Goal: Information Seeking & Learning: Find specific fact

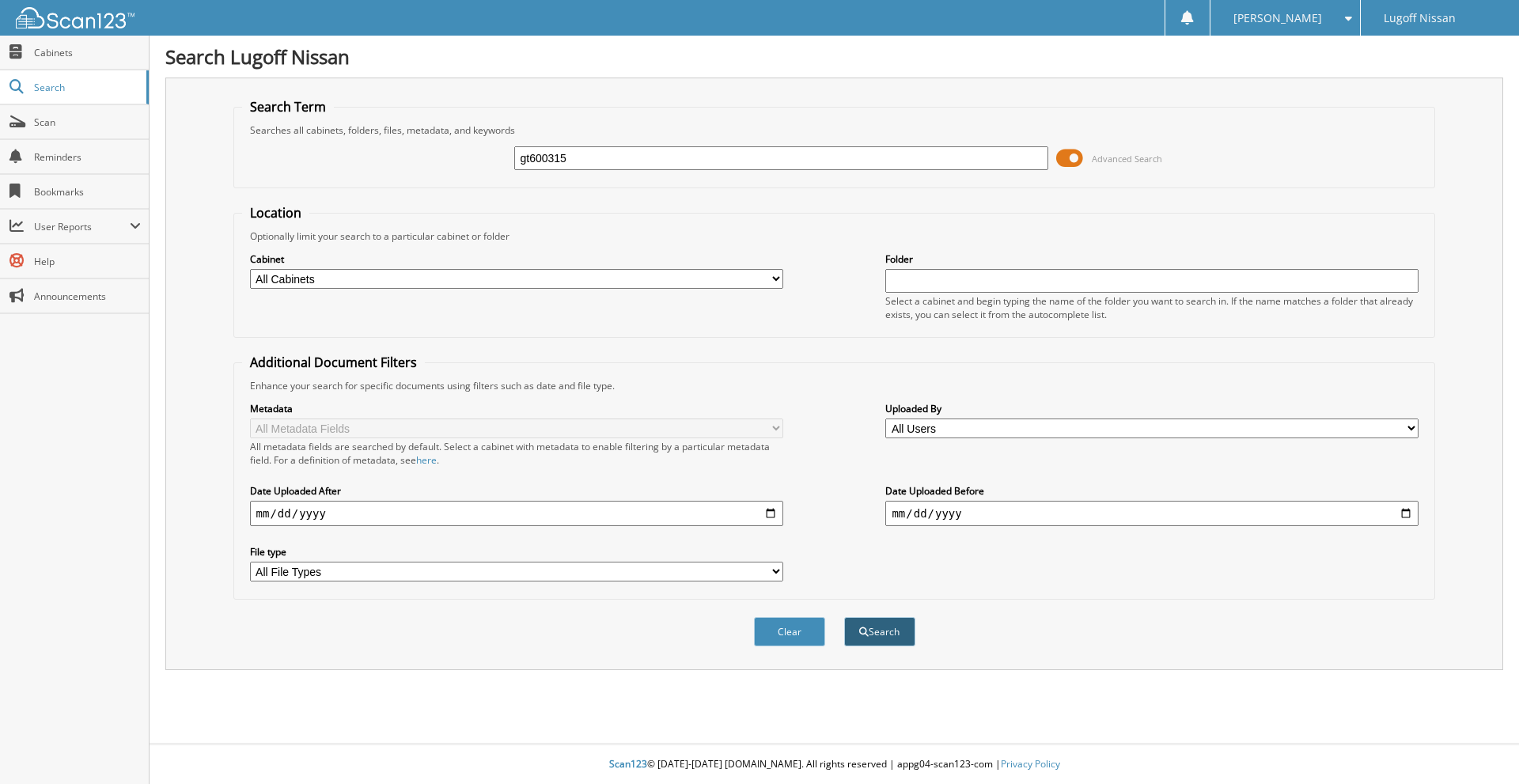
type input "gt600315"
click at [875, 624] on button "Search" at bounding box center [879, 631] width 71 height 29
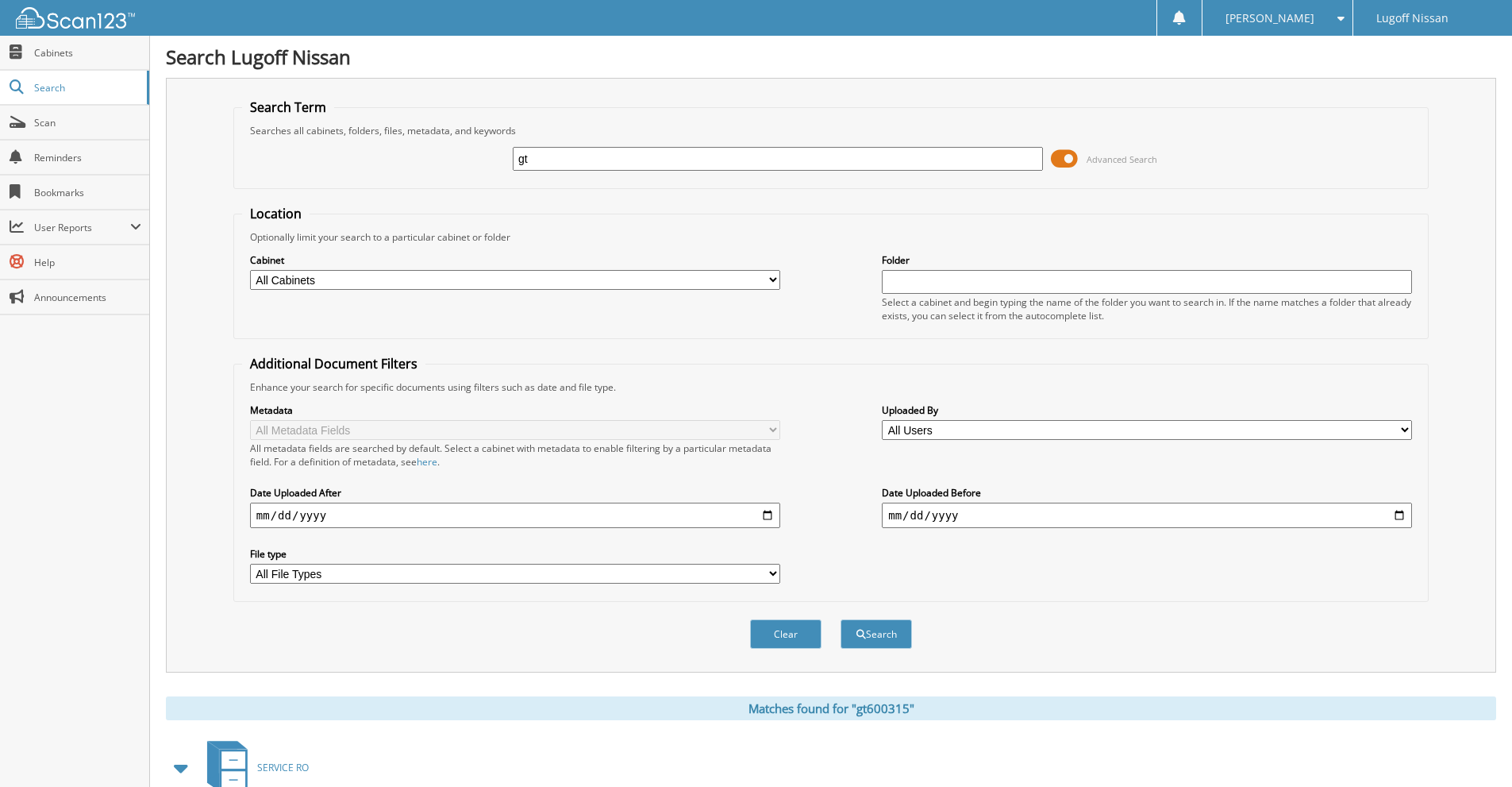
type input "g"
click at [576, 161] on input "text" at bounding box center [778, 158] width 530 height 23
type input "17220"
click at [870, 634] on button "Search" at bounding box center [876, 634] width 71 height 29
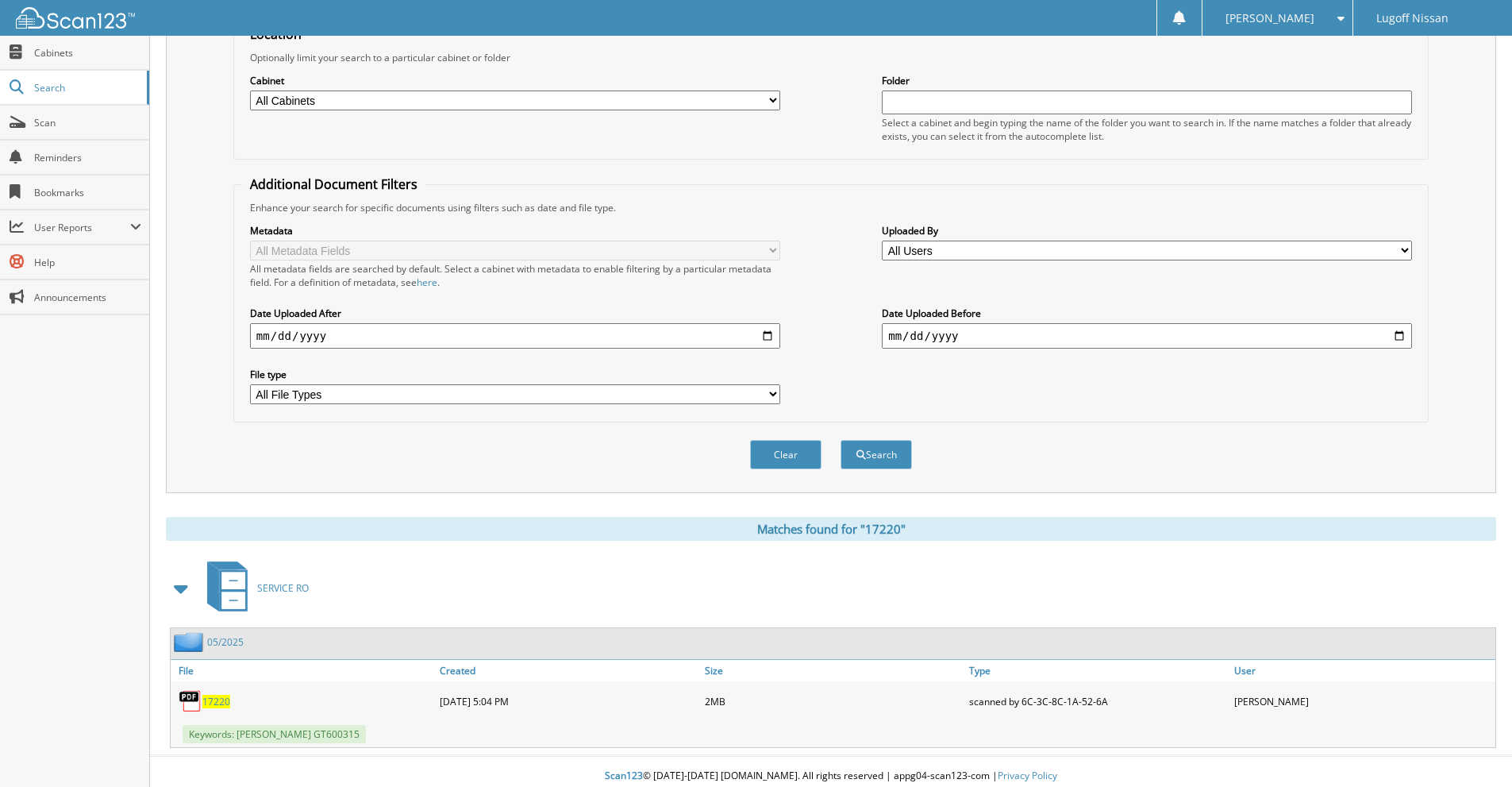
scroll to position [189, 0]
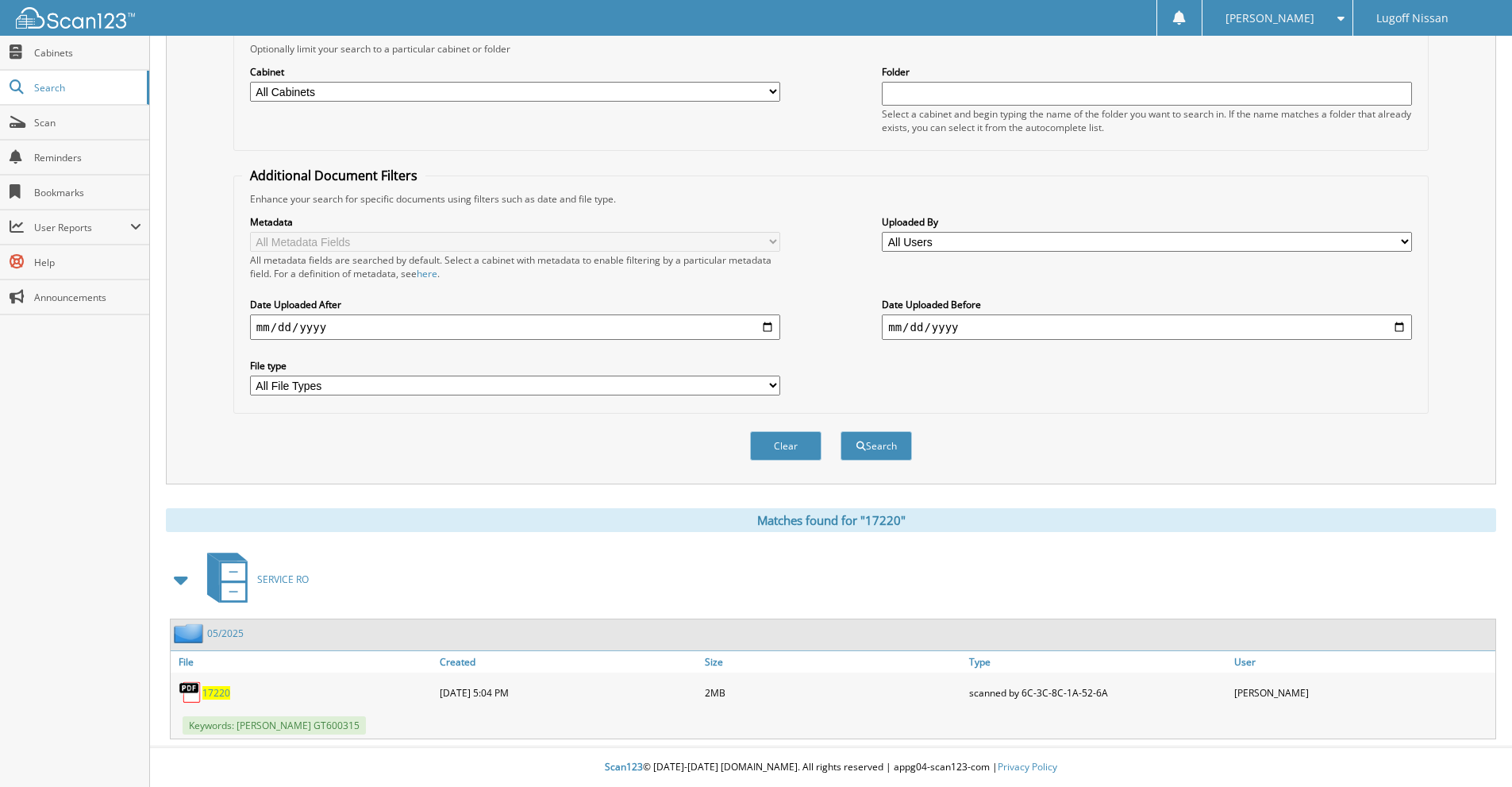
click at [219, 690] on span "17220" at bounding box center [216, 693] width 27 height 14
